Goal: Contribute content: Add original content to the website for others to see

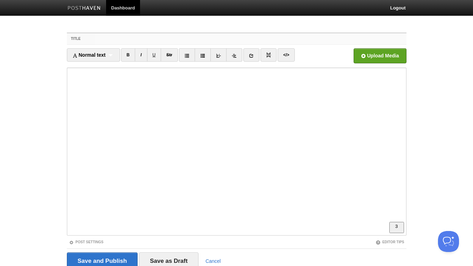
click at [124, 36] on input "Title" at bounding box center [250, 38] width 311 height 11
drag, startPoint x: 138, startPoint y: 41, endPoint x: 48, endPoint y: 38, distance: 90.1
click at [95, 38] on input "The end of" at bounding box center [250, 38] width 311 height 11
paste input "Stop Fighting Yourself: Design for How Humans Actually Work"
drag, startPoint x: 266, startPoint y: 40, endPoint x: 63, endPoint y: 32, distance: 203.0
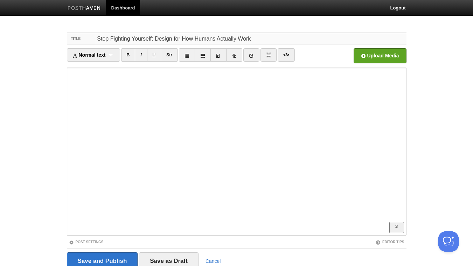
click at [95, 33] on input "Stop Fighting Yourself: Design for How Humans Actually Work" at bounding box center [250, 38] width 311 height 11
type input "Designed for Humans: don't fight your nature to succeed. And you don't really k…"
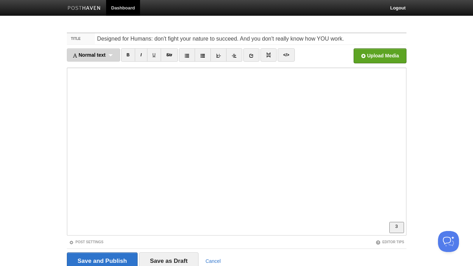
click at [110, 59] on div "Normal text Normal text Heading 1 Heading 2 Heading 3" at bounding box center [93, 54] width 53 height 13
click at [112, 55] on div "Normal text Normal text Heading 1 Heading 2 Heading 3" at bounding box center [93, 54] width 53 height 13
click at [113, 56] on div "Normal text Normal text Heading 1 Heading 2 Heading 3" at bounding box center [93, 54] width 53 height 13
click at [111, 50] on div "Normal text Normal text Heading 1 Heading 2 Heading 3" at bounding box center [93, 54] width 53 height 13
click at [100, 83] on link "Heading 1" at bounding box center [93, 81] width 53 height 11
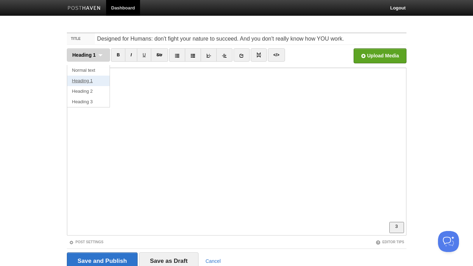
click at [100, 81] on link "Heading 1" at bounding box center [88, 81] width 43 height 11
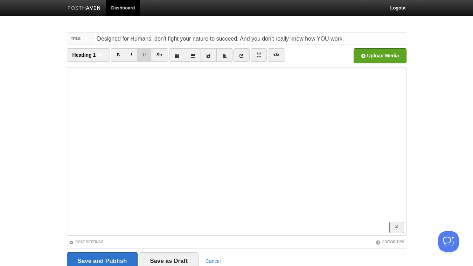
click at [145, 54] on link "U" at bounding box center [144, 54] width 14 height 13
click at [239, 56] on link at bounding box center [242, 54] width 16 height 13
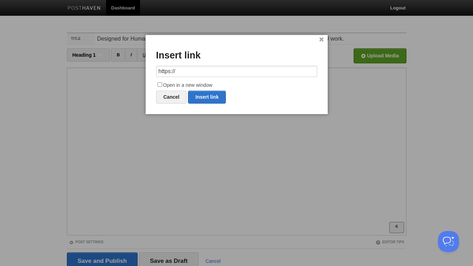
click at [206, 71] on input "https://" at bounding box center [236, 71] width 161 height 11
type input "[URL][DOMAIN_NAME]"
drag, startPoint x: 161, startPoint y: 85, endPoint x: 176, endPoint y: 88, distance: 15.0
click at [161, 85] on input "Open in a new window" at bounding box center [160, 84] width 5 height 5
checkbox input "true"
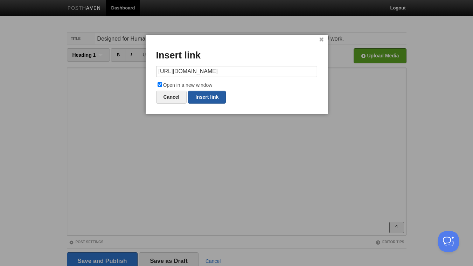
click at [205, 101] on link "Insert link" at bounding box center [207, 97] width 38 height 13
type input "https://"
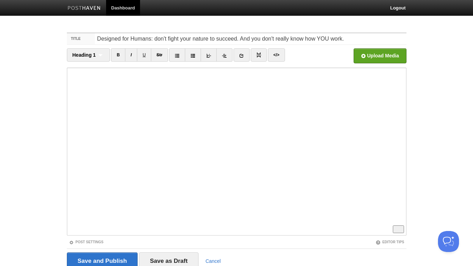
scroll to position [38, 0]
click at [144, 56] on link "U" at bounding box center [144, 54] width 14 height 13
click at [238, 58] on link at bounding box center [242, 54] width 16 height 13
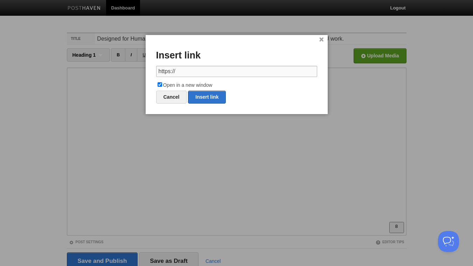
click at [197, 73] on input "https://" at bounding box center [236, 71] width 161 height 11
paste input "[DOMAIN_NAME][URL]"
click at [210, 97] on link "Insert link" at bounding box center [207, 97] width 38 height 13
type input "https://"
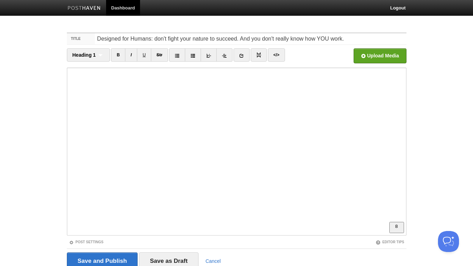
scroll to position [76, 0]
click at [119, 54] on link "B" at bounding box center [118, 54] width 14 height 13
click at [241, 56] on icon at bounding box center [241, 55] width 5 height 5
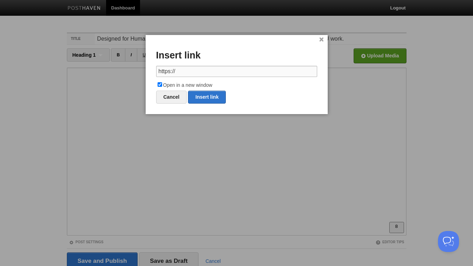
click at [203, 74] on input "https://" at bounding box center [236, 71] width 161 height 11
paste input "[DOMAIN_NAME][URL]"
click at [209, 96] on link "Insert link" at bounding box center [207, 97] width 38 height 13
type input "https://"
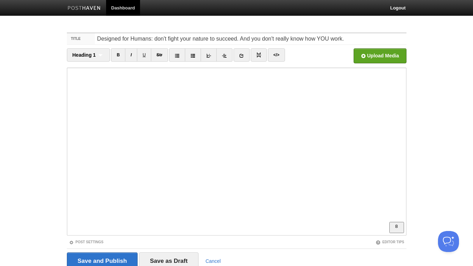
scroll to position [29, 0]
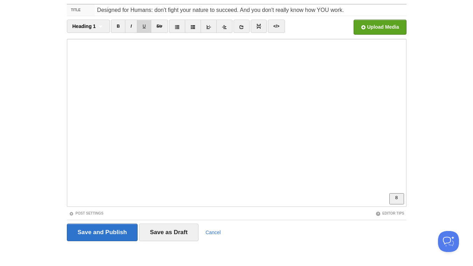
click at [144, 25] on link "U" at bounding box center [144, 26] width 14 height 13
click at [279, 22] on link "</>" at bounding box center [276, 26] width 17 height 13
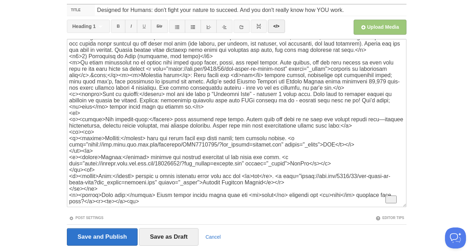
scroll to position [155, 0]
drag, startPoint x: 80, startPoint y: 117, endPoint x: 49, endPoint y: 117, distance: 30.5
click at [67, 117] on textarea "To enrich screen reader interactions, please activate Accessibility in Grammarl…" at bounding box center [237, 123] width 340 height 168
type textarea "<l>Ips dol’s ametco adip elit’s doeiusm tempo in utlab etd.<ma> Ali e adm ve qu…"
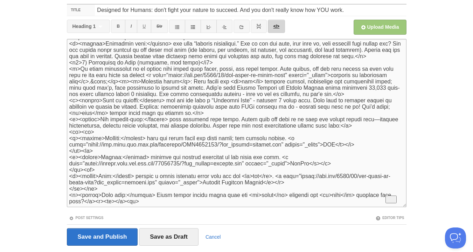
click at [278, 26] on link "</>" at bounding box center [276, 26] width 17 height 13
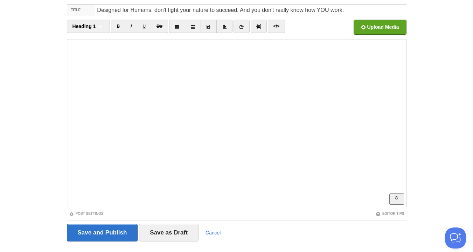
scroll to position [195, 0]
click at [119, 26] on link "B" at bounding box center [118, 26] width 14 height 13
click at [119, 28] on link "B" at bounding box center [118, 26] width 14 height 13
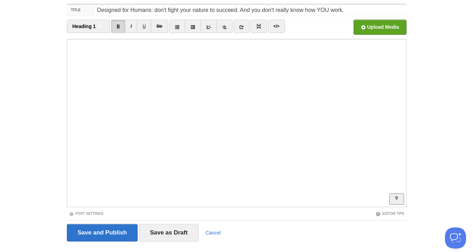
click at [119, 29] on link "B" at bounding box center [118, 26] width 14 height 13
click at [133, 26] on link "I" at bounding box center [131, 26] width 12 height 13
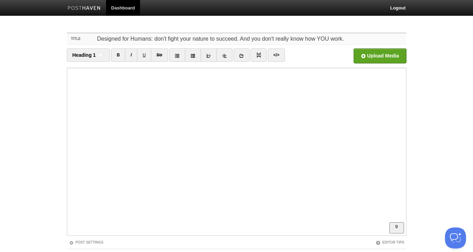
drag, startPoint x: 349, startPoint y: 37, endPoint x: 155, endPoint y: 40, distance: 194.5
click at [155, 40] on input "Designed for Humans: don't fight your nature to succeed. And you don't really k…" at bounding box center [250, 38] width 311 height 11
click at [151, 39] on input "Designed for Humans: work with the brain you have, not with the one you think y…" at bounding box center [250, 38] width 311 height 11
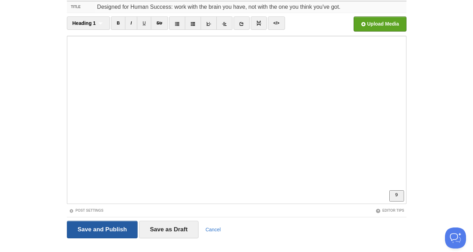
scroll to position [43, 0]
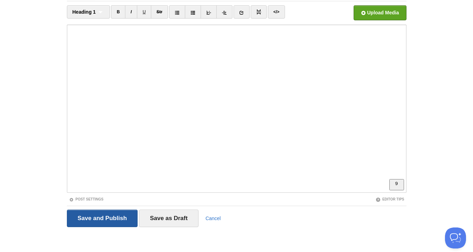
type input "Designed for Human Success: work with the brain you have, not with the one you …"
click at [108, 219] on input "Save and Publish" at bounding box center [102, 219] width 71 height 18
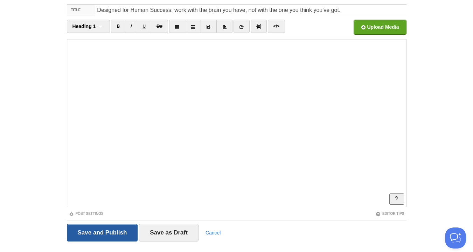
scroll to position [26, 0]
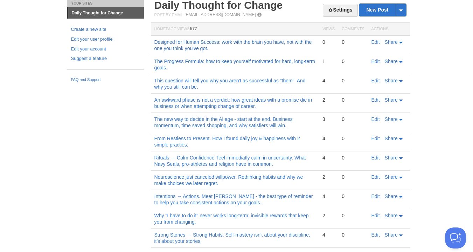
click at [234, 44] on link "Designed for Human Success: work with the brain you have, not with the one you …" at bounding box center [234, 45] width 158 height 12
click at [371, 43] on td "Edit Share" at bounding box center [389, 45] width 42 height 20
click at [374, 44] on link "Edit" at bounding box center [376, 42] width 8 height 6
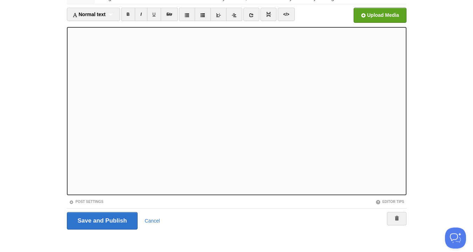
scroll to position [43, 0]
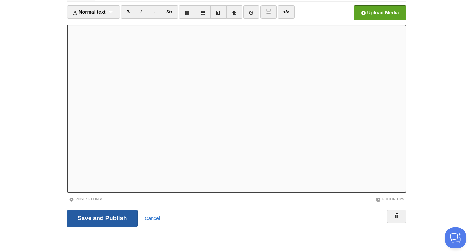
click at [99, 215] on input "Save and Publish" at bounding box center [102, 219] width 71 height 18
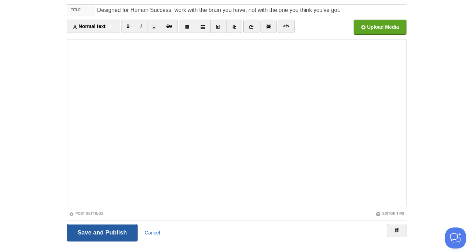
scroll to position [26, 0]
